Goal: Information Seeking & Learning: Learn about a topic

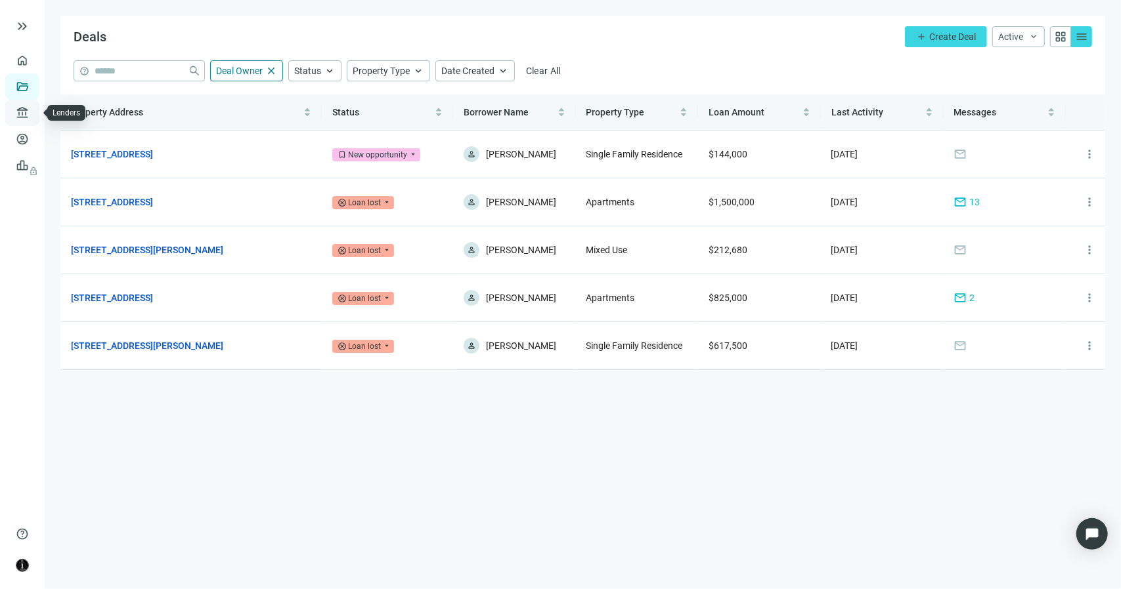
click at [33, 116] on link "Lenders" at bounding box center [50, 113] width 34 height 11
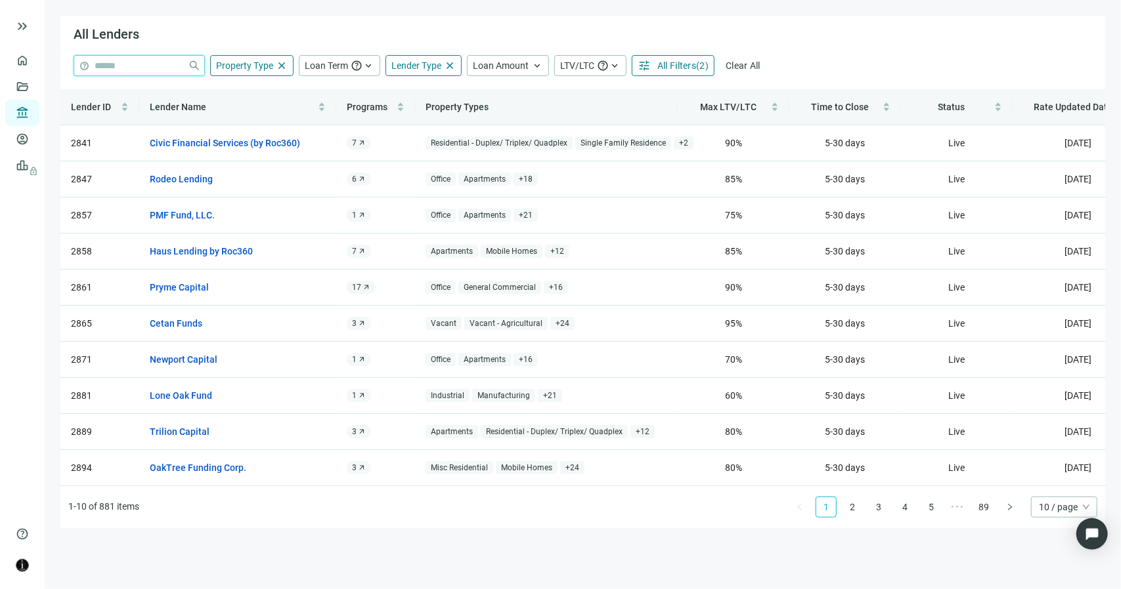
click at [109, 64] on input "search" at bounding box center [139, 66] width 88 height 20
type input "**********"
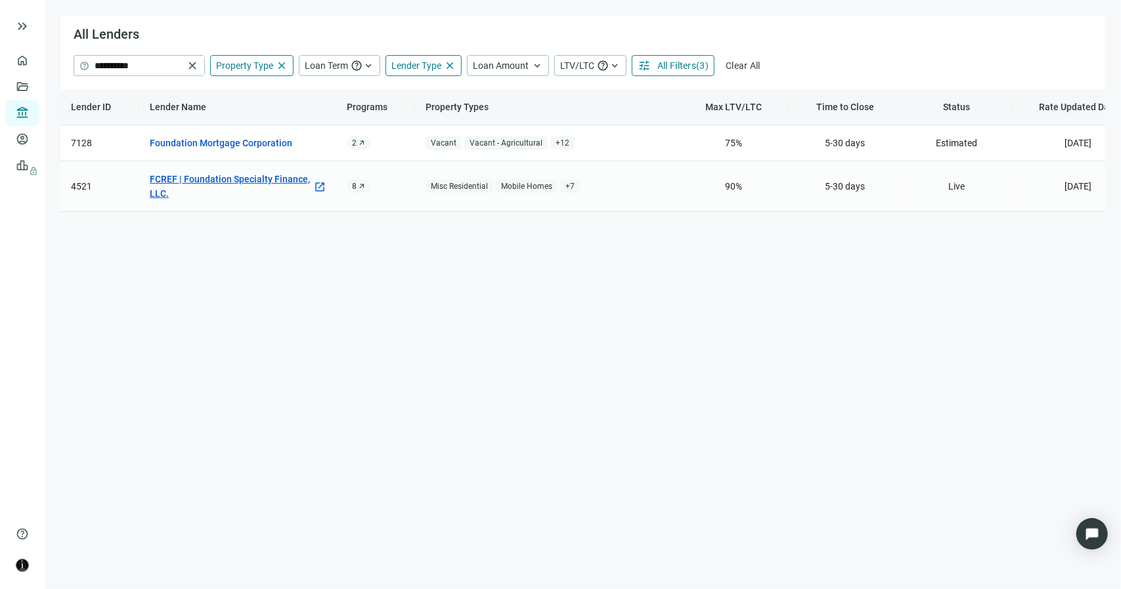
click at [187, 178] on link "FCREF | Foundation Specialty Finance, LLC." at bounding box center [231, 186] width 163 height 29
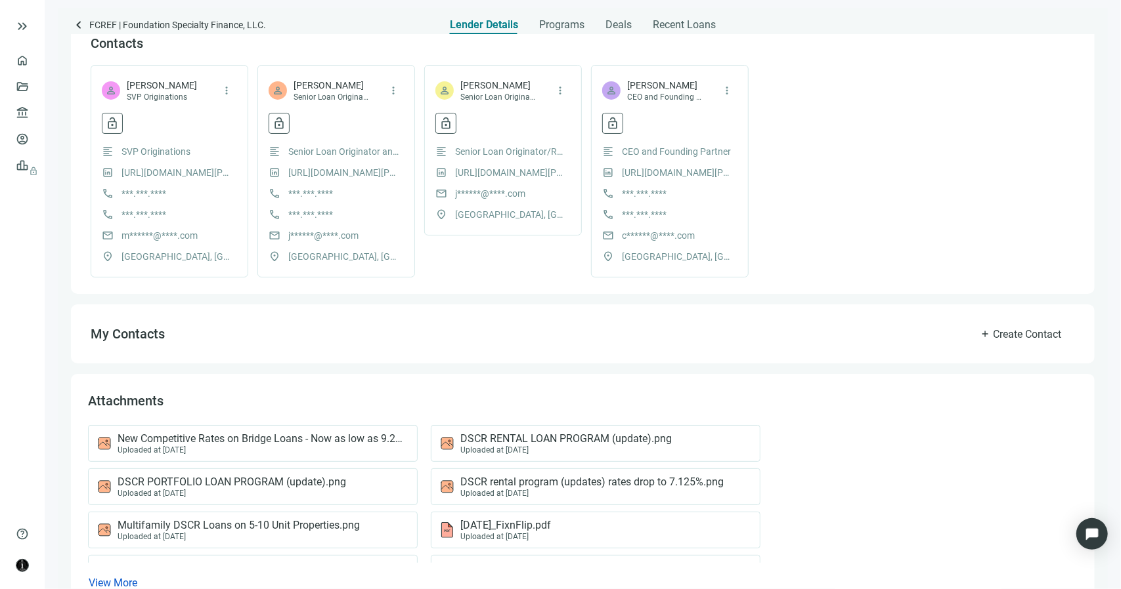
scroll to position [342, 0]
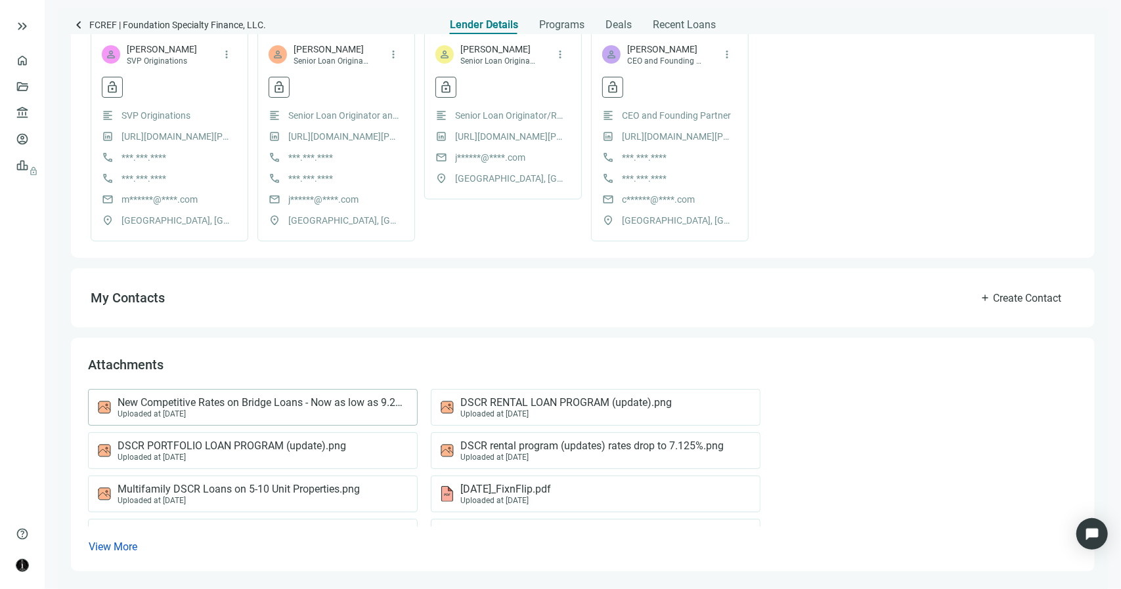
click at [242, 404] on span "New Competitive Rates on Bridge Loans - Now as low as 9.25%.png" at bounding box center [261, 402] width 286 height 13
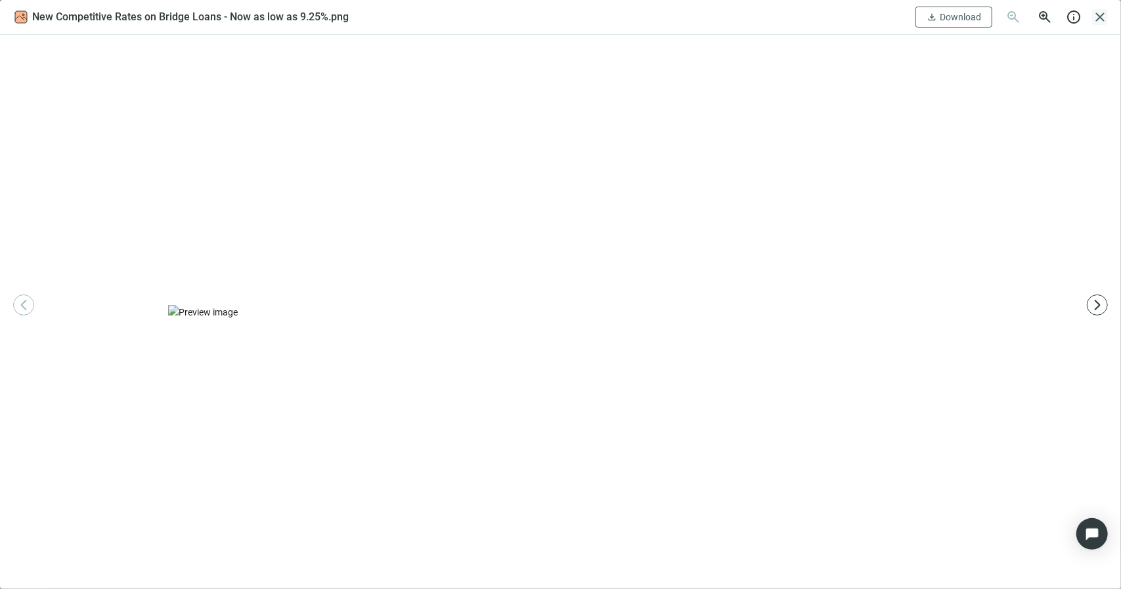
click at [1104, 16] on span "close" at bounding box center [1100, 17] width 16 height 16
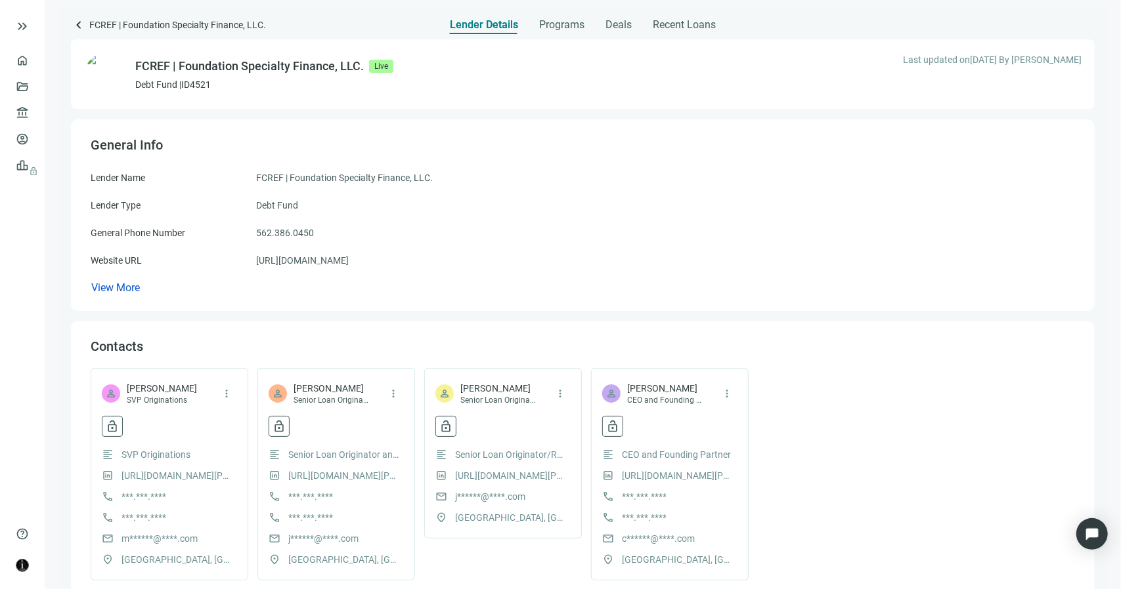
scroll to position [0, 0]
click at [341, 72] on div "FCREF | Foundation Specialty Finance, LLC." at bounding box center [249, 69] width 228 height 18
click at [130, 288] on span "View More" at bounding box center [115, 290] width 49 height 12
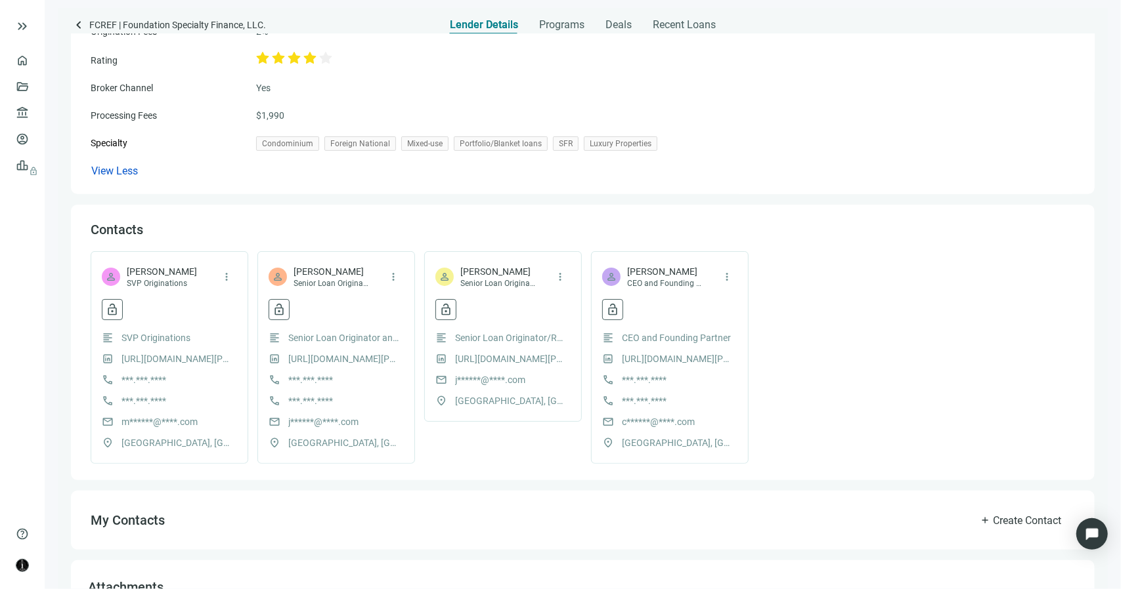
scroll to position [586, 0]
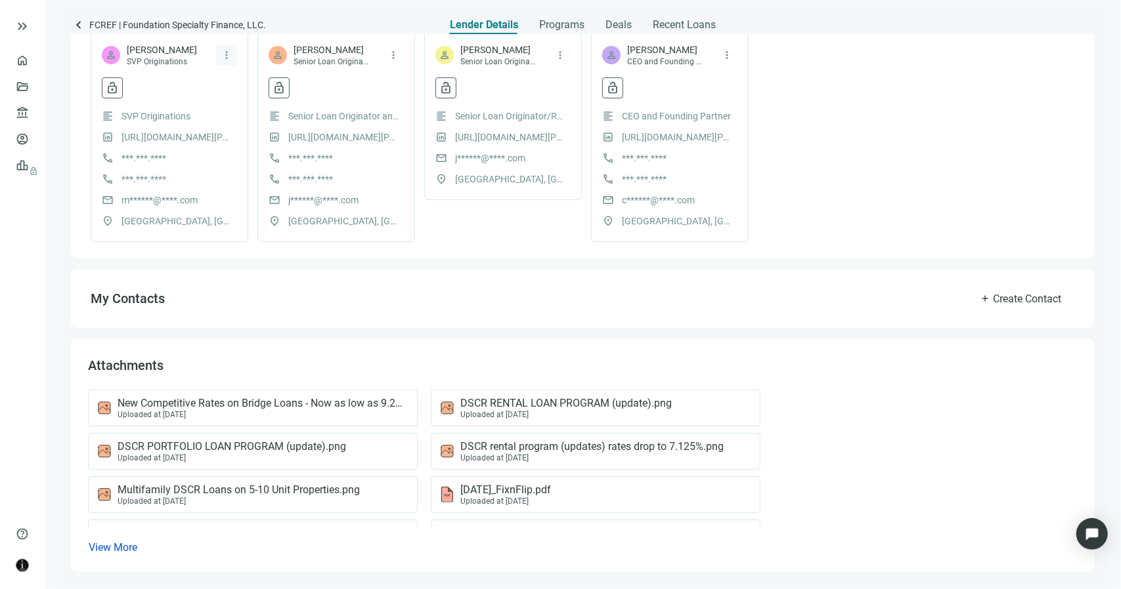
click at [226, 56] on span "more_vert" at bounding box center [227, 55] width 12 height 12
click at [307, 265] on div "FCREF | Foundation Specialty Finance, LLC. Live Debt Fund | ID 4521 Last update…" at bounding box center [582, 16] width 1023 height 1134
click at [332, 51] on span "[PERSON_NAME]" at bounding box center [330, 49] width 75 height 13
click at [997, 298] on span "Create Contact" at bounding box center [1027, 299] width 68 height 12
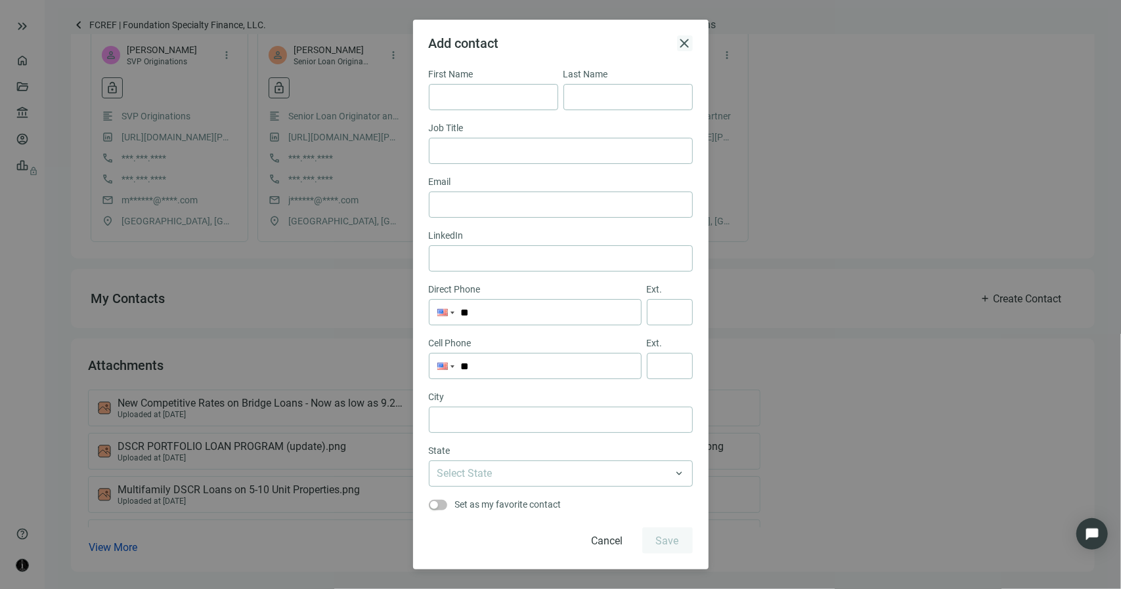
click at [685, 40] on span "close" at bounding box center [685, 43] width 16 height 16
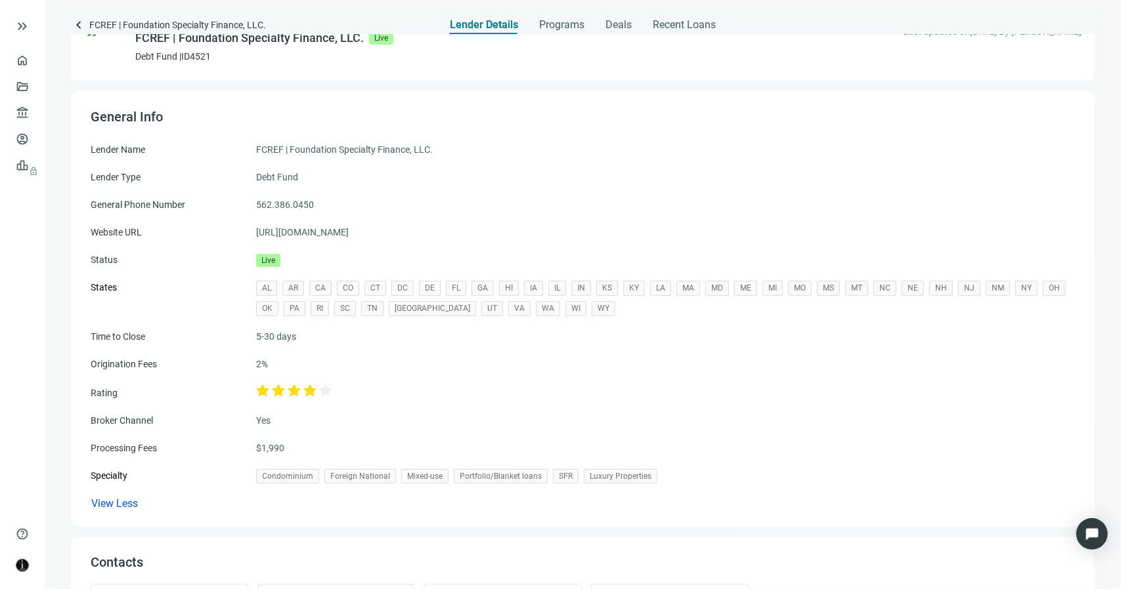
scroll to position [0, 0]
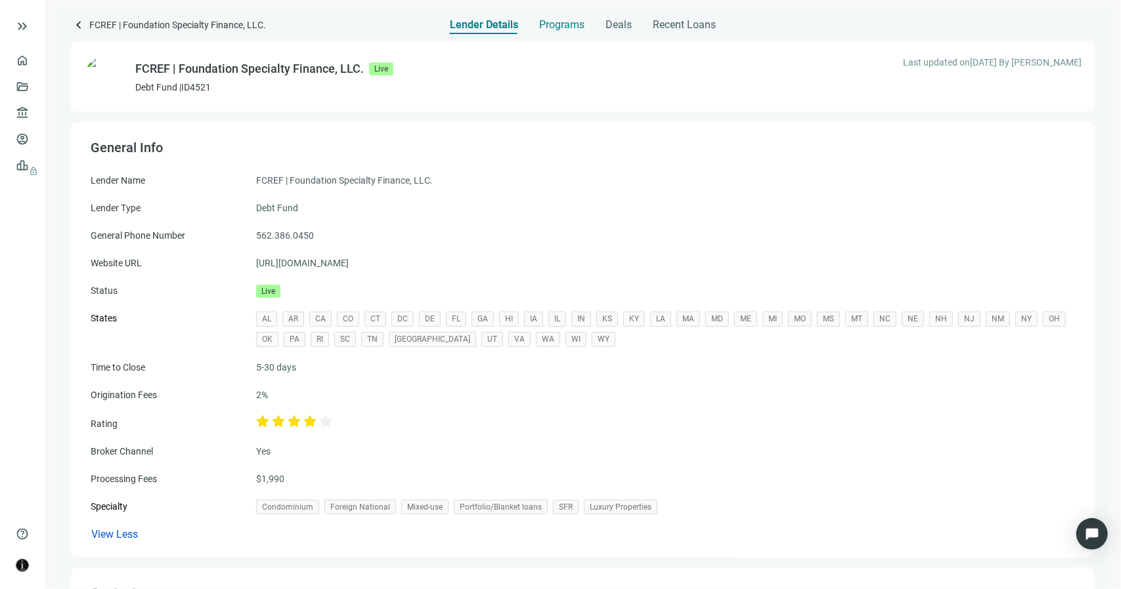
click at [571, 24] on span "Programs" at bounding box center [561, 24] width 45 height 13
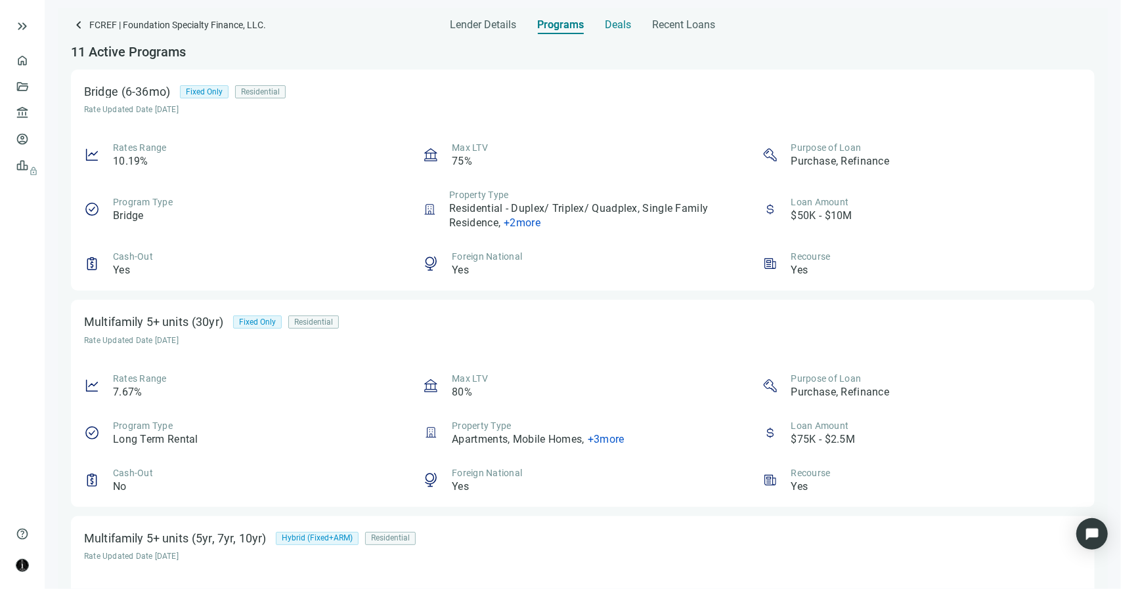
click at [619, 21] on span "Deals" at bounding box center [618, 24] width 26 height 13
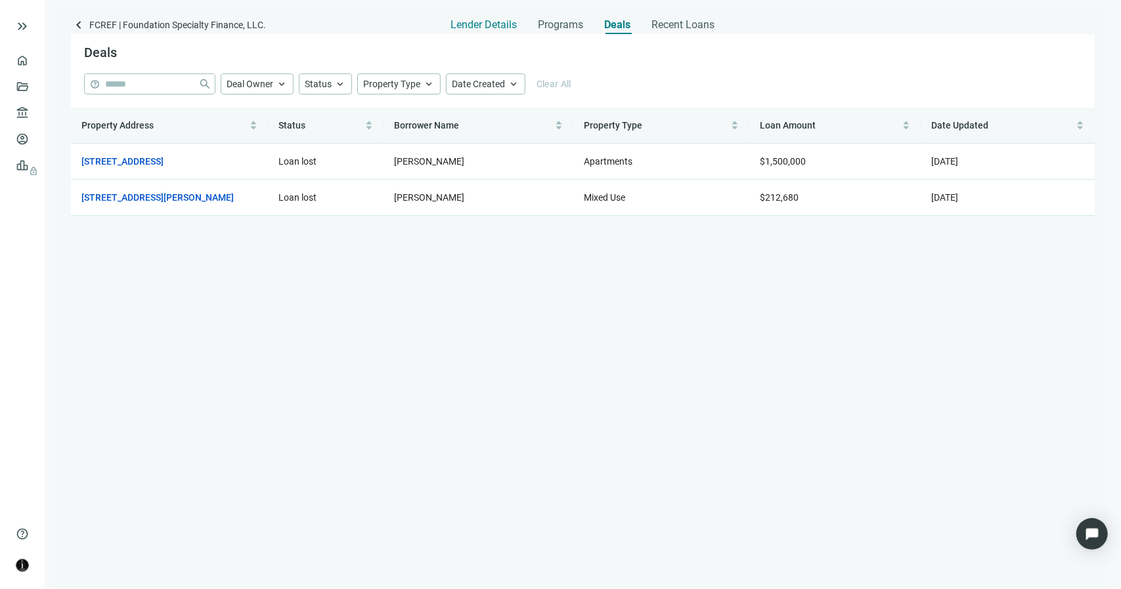
click at [466, 22] on span "Lender Details" at bounding box center [484, 24] width 66 height 13
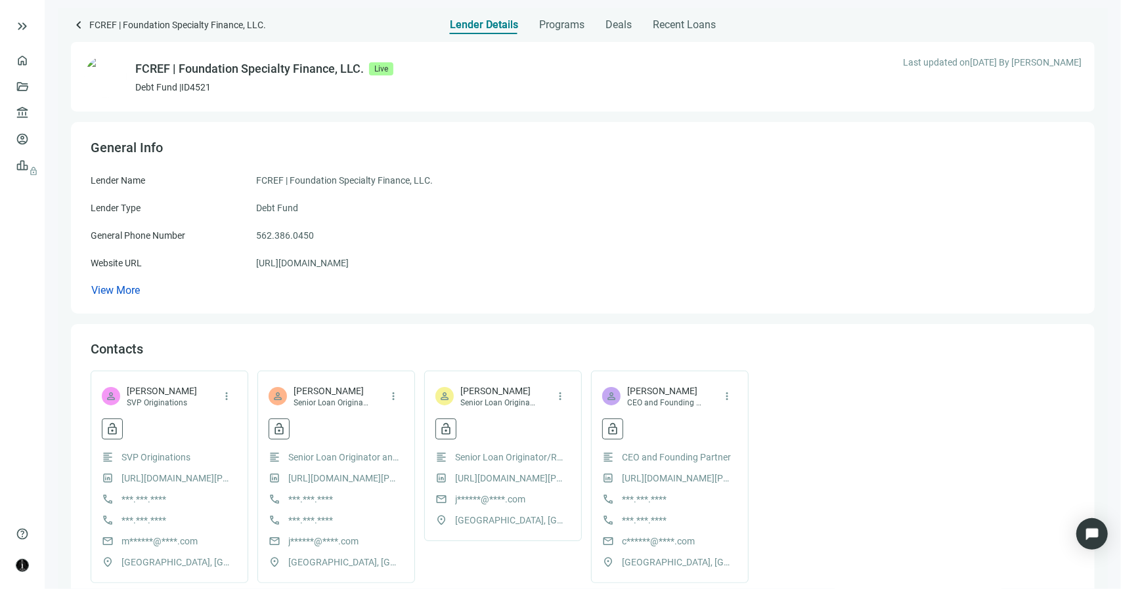
drag, startPoint x: 440, startPoint y: 499, endPoint x: 469, endPoint y: 499, distance: 28.9
click at [444, 499] on span "mail" at bounding box center [441, 500] width 12 height 12
click at [478, 499] on span "j******@****.com" at bounding box center [490, 499] width 70 height 14
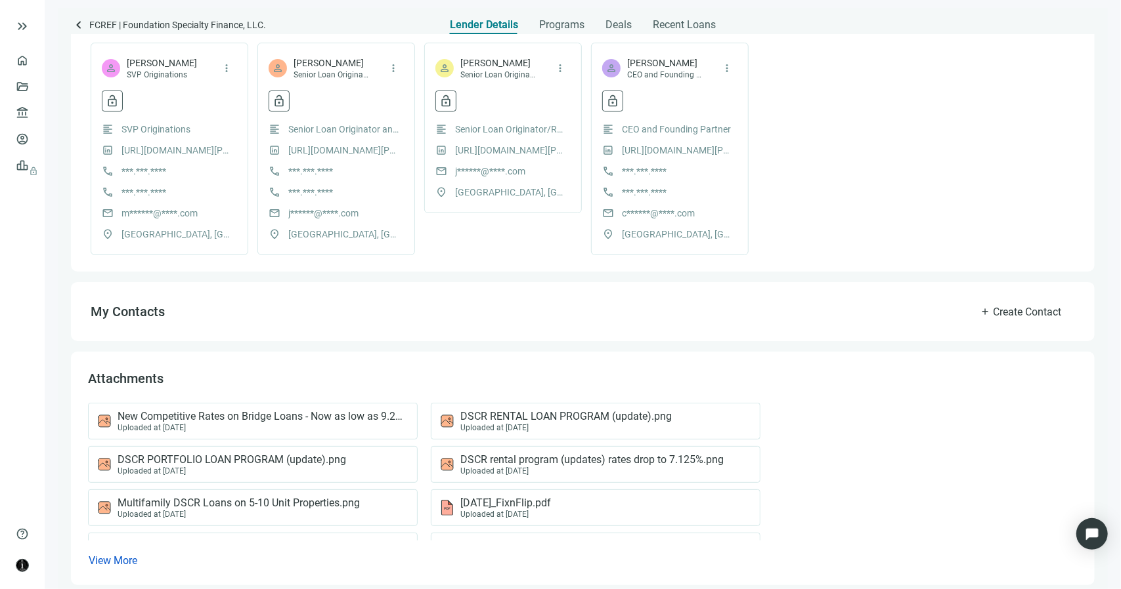
scroll to position [342, 0]
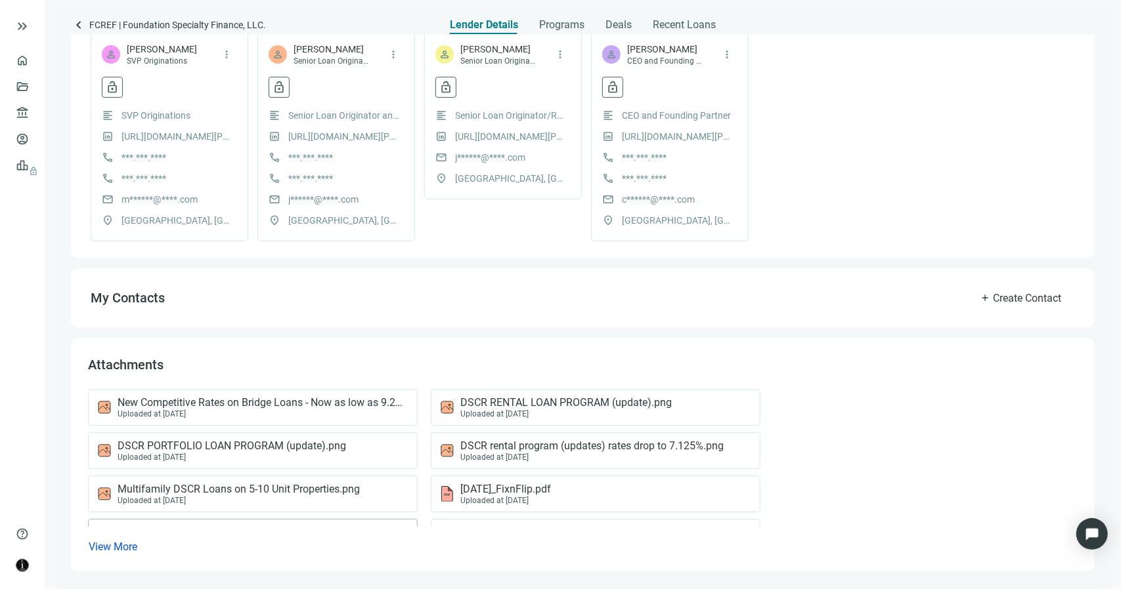
click at [130, 544] on span "View More" at bounding box center [113, 547] width 49 height 12
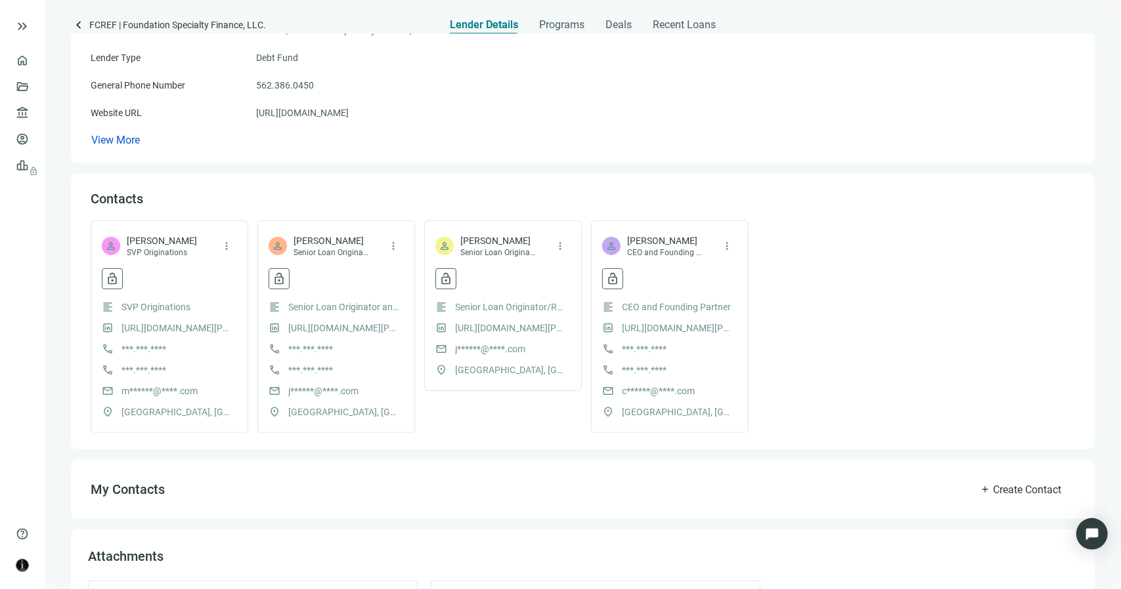
scroll to position [0, 0]
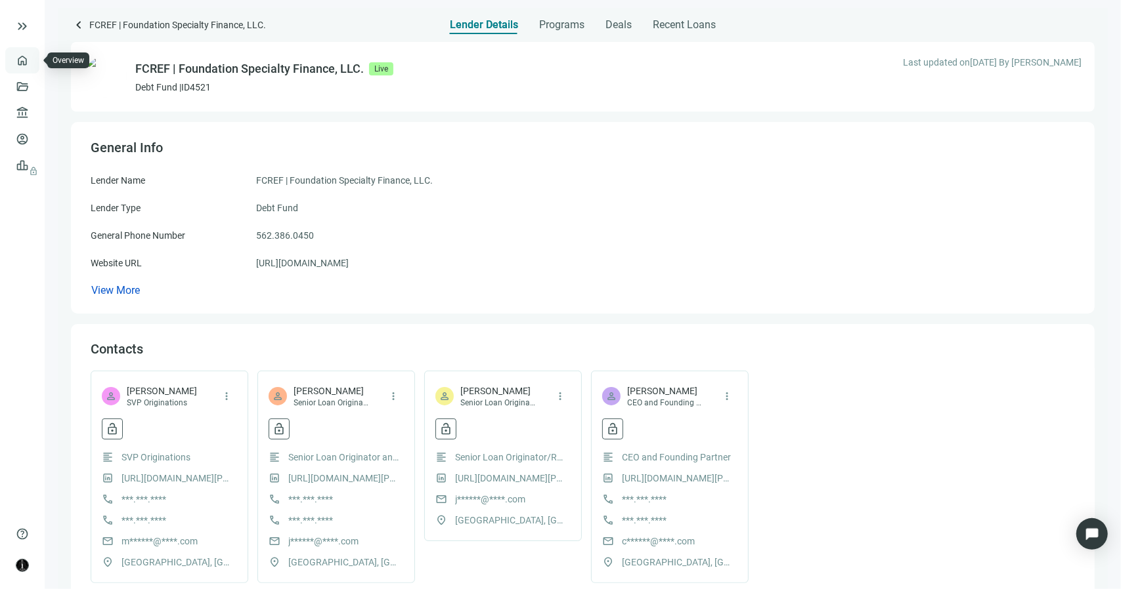
click at [33, 64] on link "Overview" at bounding box center [52, 60] width 39 height 11
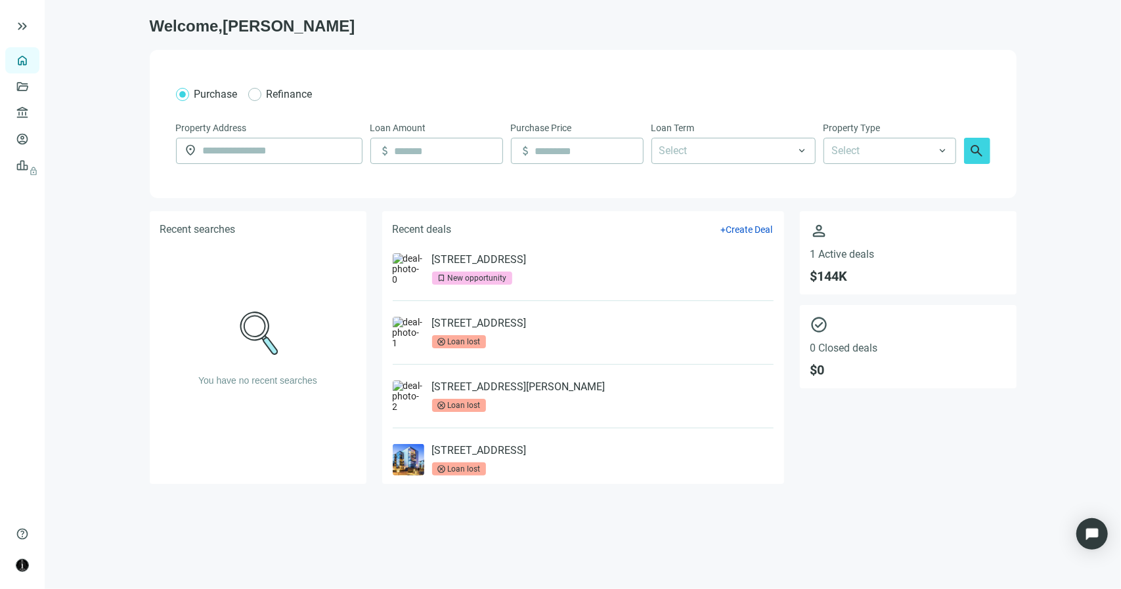
click at [521, 268] on div "[STREET_ADDRESS] bookmark New opportunity" at bounding box center [479, 269] width 95 height 32
click at [526, 261] on link "[STREET_ADDRESS]" at bounding box center [479, 259] width 95 height 13
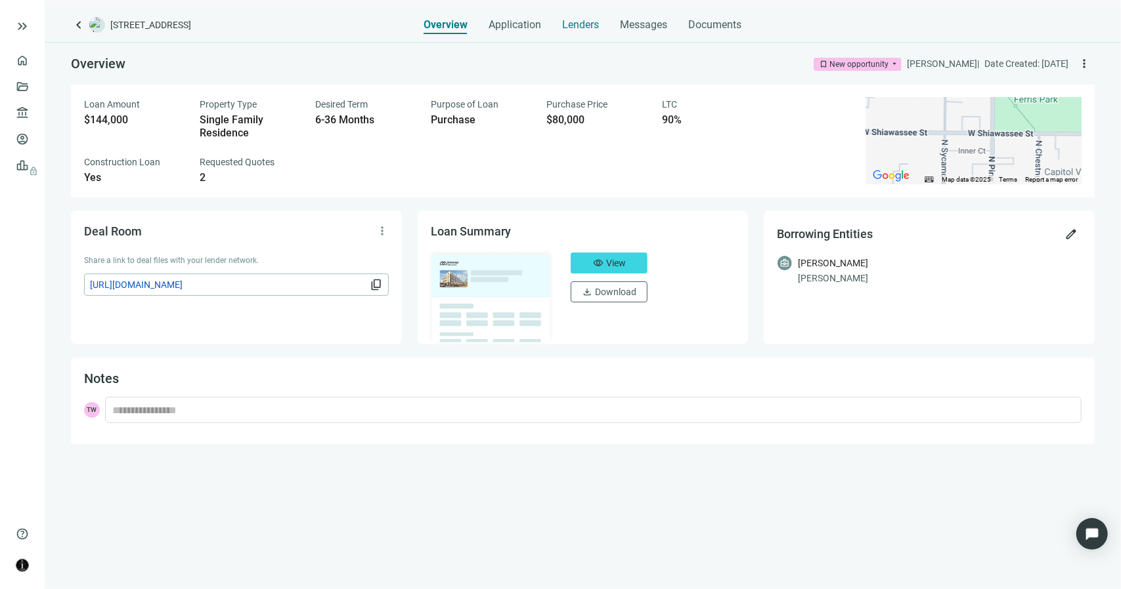
click at [580, 30] on span "Lenders" at bounding box center [581, 24] width 37 height 13
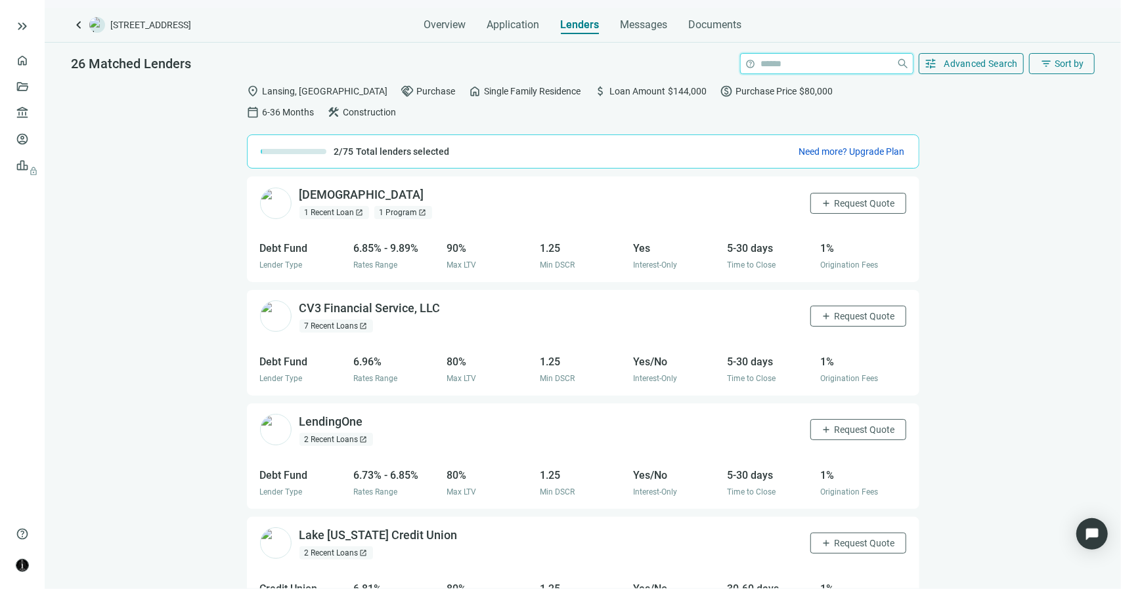
click at [790, 64] on input "search" at bounding box center [826, 64] width 130 height 20
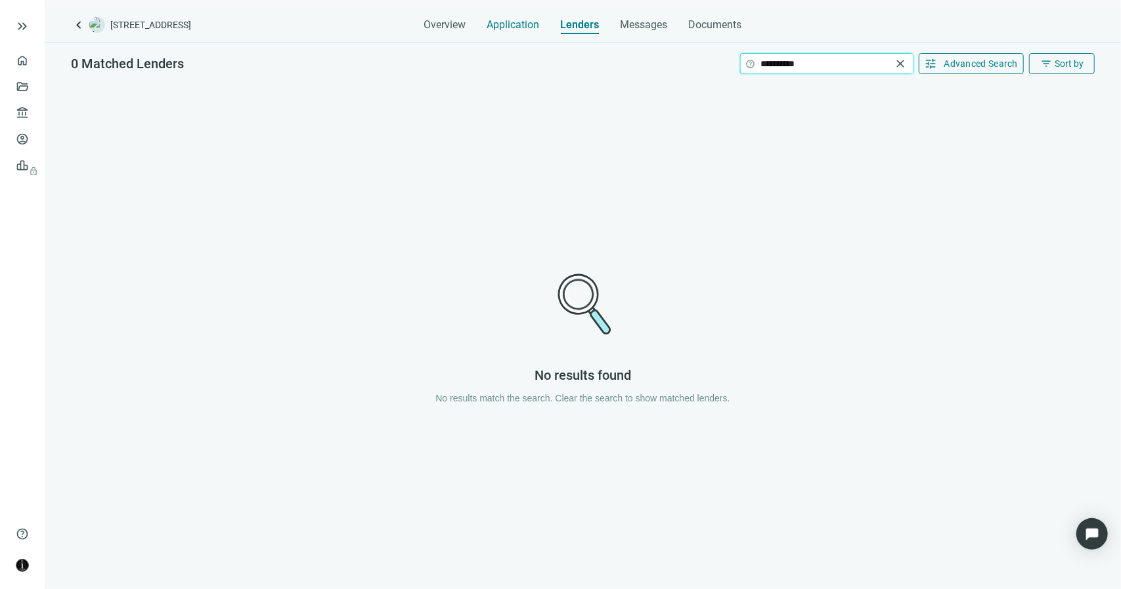
type input "**********"
click at [516, 23] on span "Application" at bounding box center [513, 24] width 53 height 13
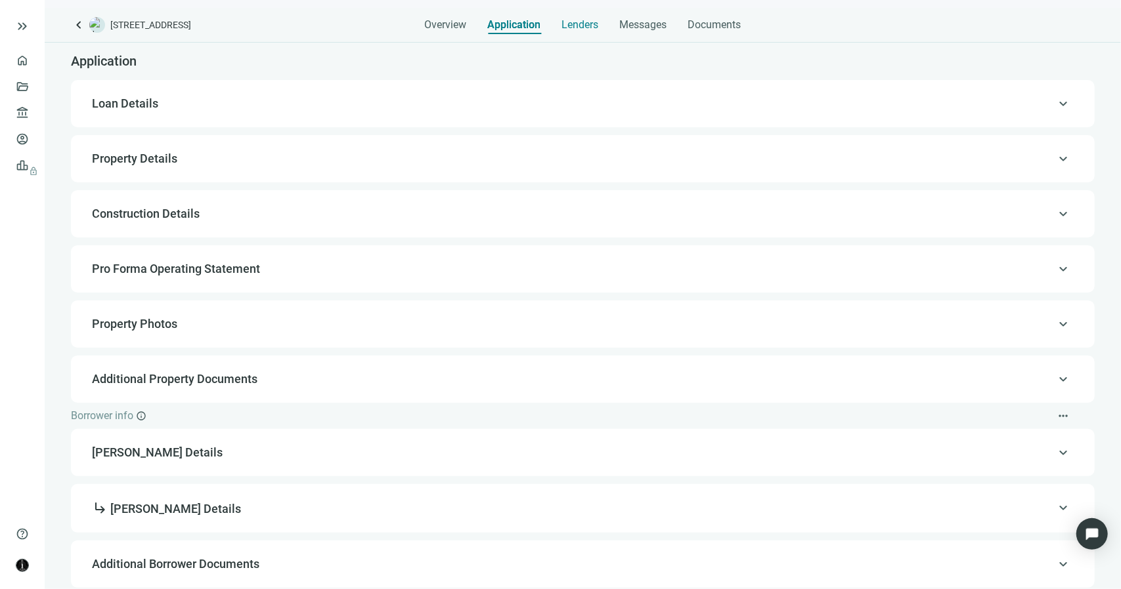
click at [567, 26] on span "Lenders" at bounding box center [580, 24] width 37 height 13
